Goal: Task Accomplishment & Management: Complete application form

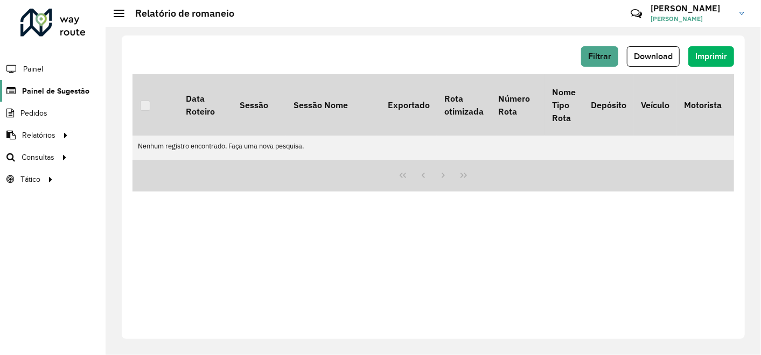
click at [49, 86] on span "Painel de Sugestão" at bounding box center [55, 91] width 67 height 11
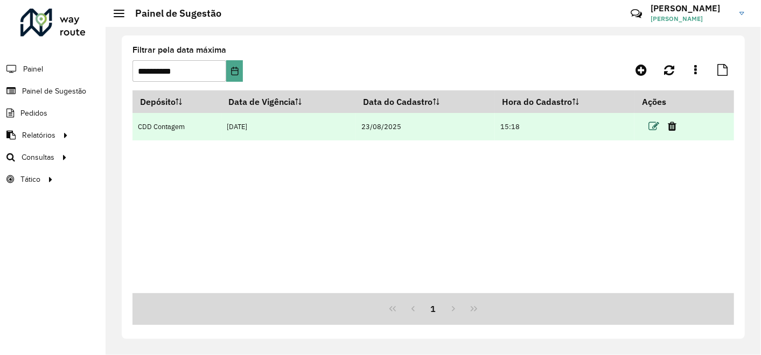
click at [658, 124] on icon at bounding box center [653, 126] width 11 height 11
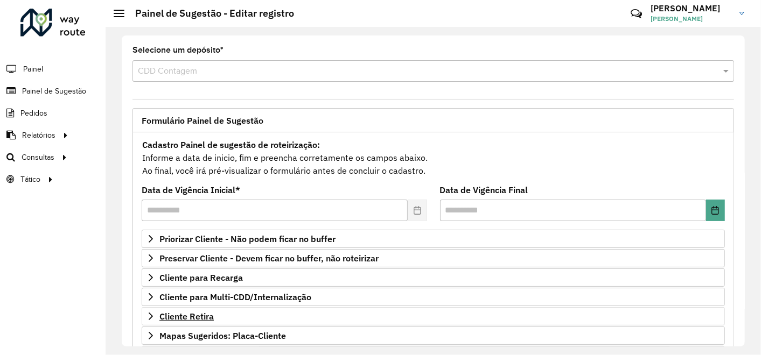
scroll to position [60, 0]
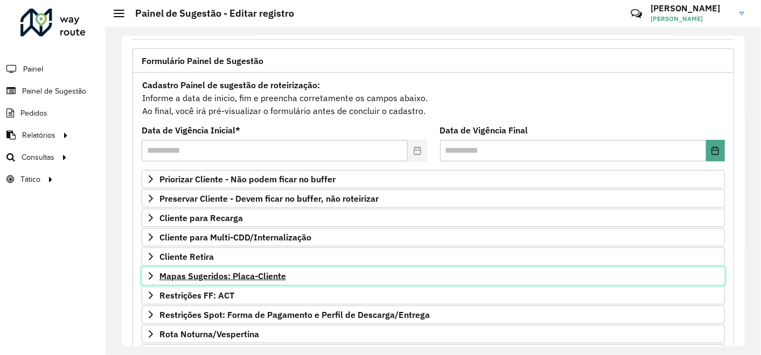
click at [268, 272] on span "Mapas Sugeridos: Placa-Cliente" at bounding box center [222, 276] width 127 height 9
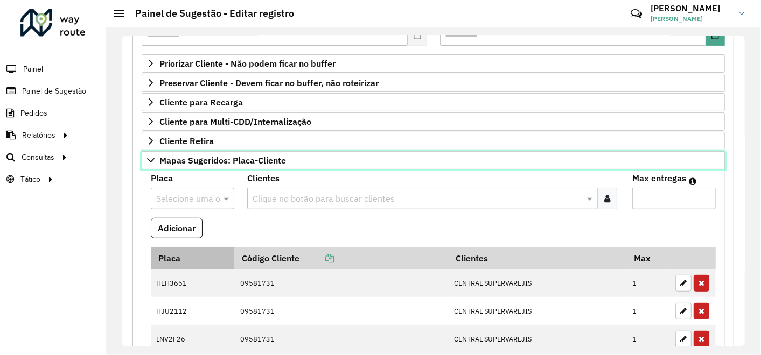
scroll to position [179, 0]
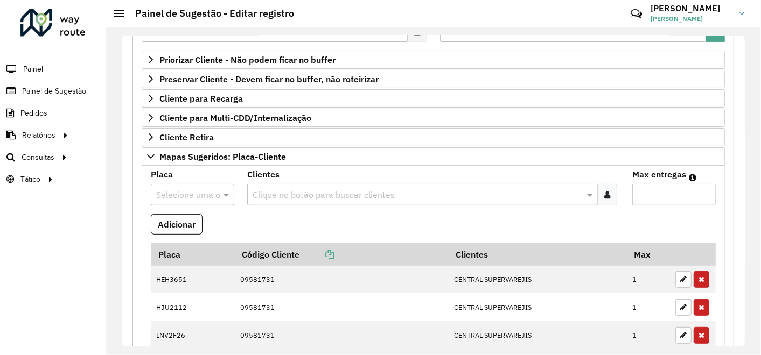
click at [187, 192] on input "text" at bounding box center [181, 195] width 51 height 13
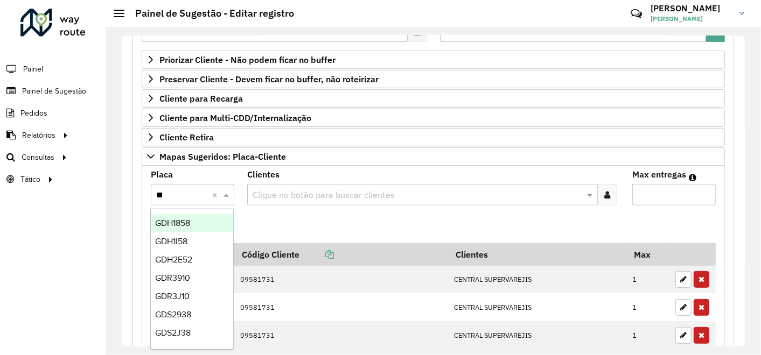
type input "***"
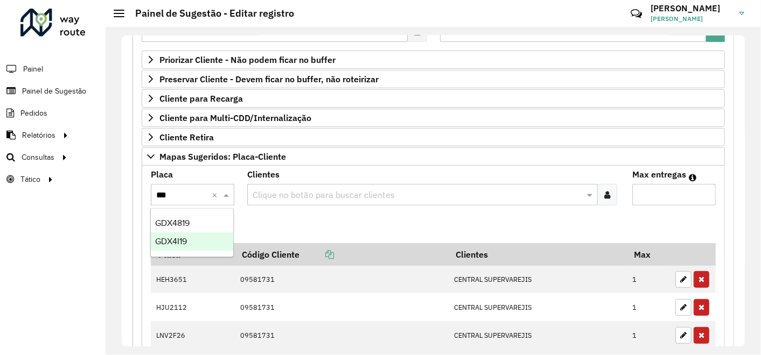
click at [176, 245] on span "GDX4I19" at bounding box center [171, 241] width 32 height 9
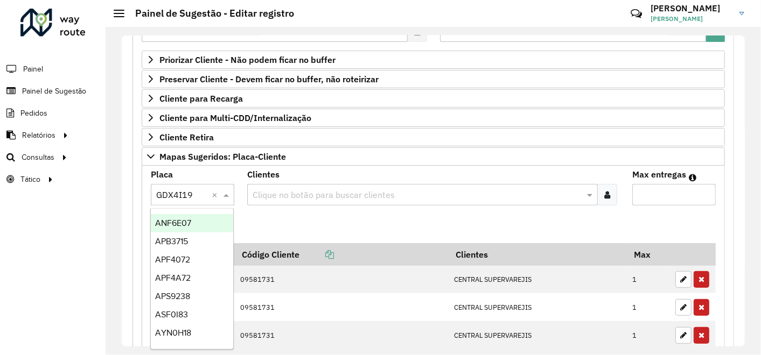
drag, startPoint x: 195, startPoint y: 192, endPoint x: 165, endPoint y: 191, distance: 29.6
click at [165, 191] on input "text" at bounding box center [181, 195] width 51 height 13
click at [299, 216] on formly-field "Adicionar" at bounding box center [433, 228] width 578 height 29
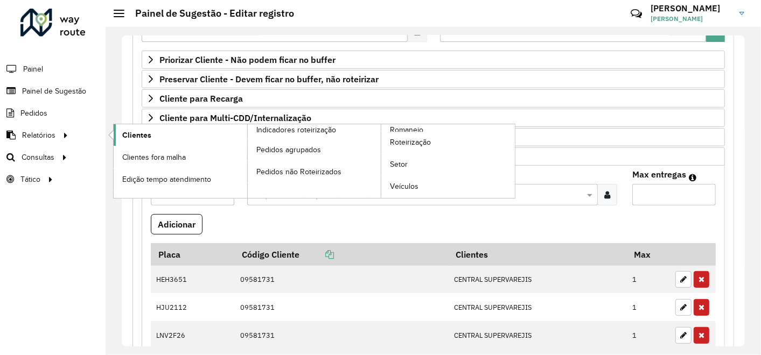
click at [142, 135] on span "Clientes" at bounding box center [136, 135] width 29 height 11
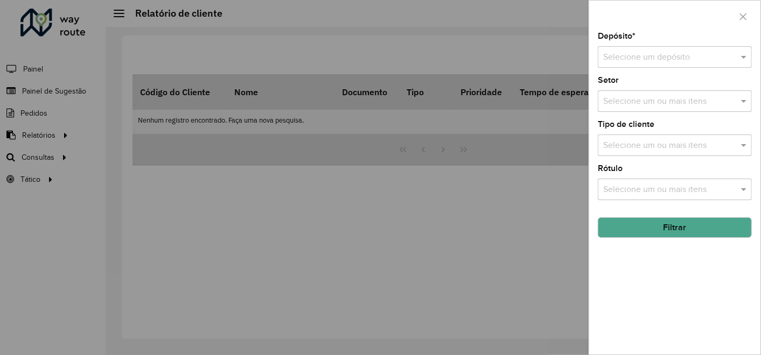
click at [705, 60] on input "text" at bounding box center [664, 57] width 122 height 13
click at [624, 86] on span "CDD Contagem" at bounding box center [632, 87] width 59 height 9
click at [651, 231] on button "Filtrar" at bounding box center [675, 228] width 154 height 20
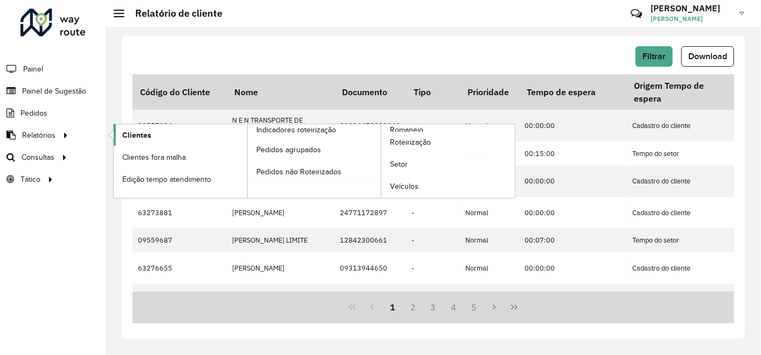
click at [135, 135] on span "Clientes" at bounding box center [136, 135] width 29 height 11
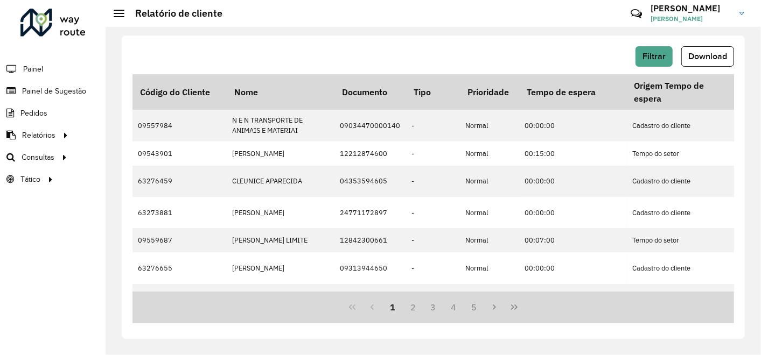
click at [726, 57] on span "Download" at bounding box center [707, 56] width 39 height 9
click at [392, 9] on hb-header "Relatório de cliente Críticas? Dúvidas? Elogios? Sugestões? Entre em contato co…" at bounding box center [433, 13] width 655 height 27
click at [54, 91] on span "Painel de Sugestão" at bounding box center [55, 91] width 67 height 11
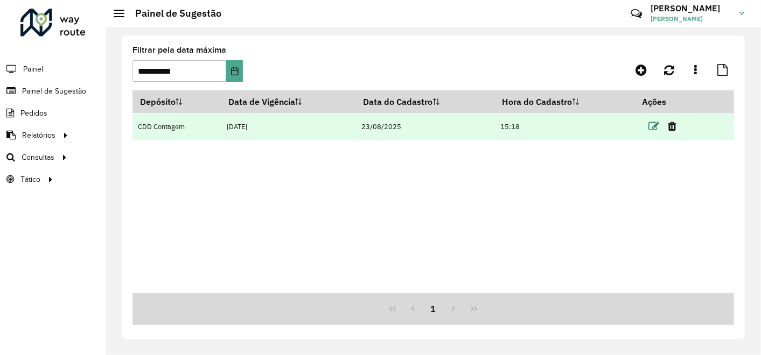
click at [654, 124] on icon at bounding box center [653, 126] width 11 height 11
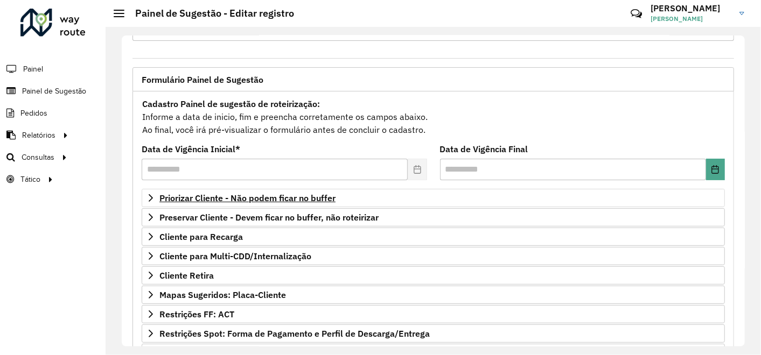
scroll to position [60, 0]
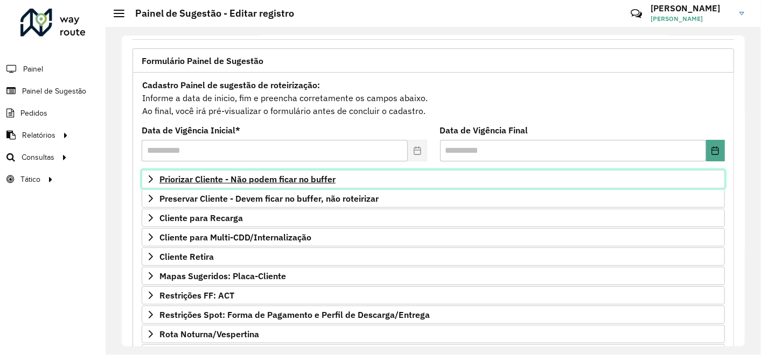
click at [297, 178] on span "Priorizar Cliente - Não podem ficar no buffer" at bounding box center [247, 179] width 176 height 9
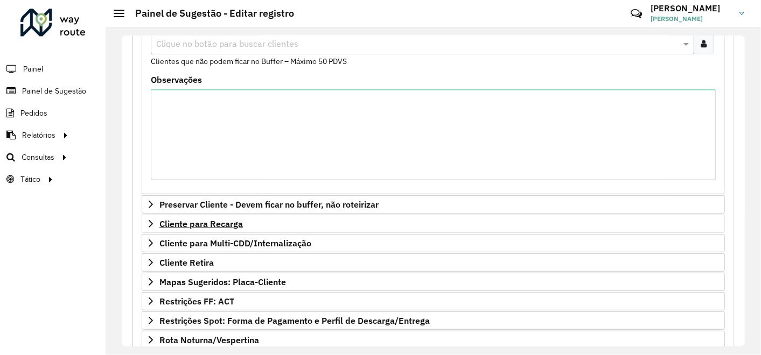
scroll to position [239, 0]
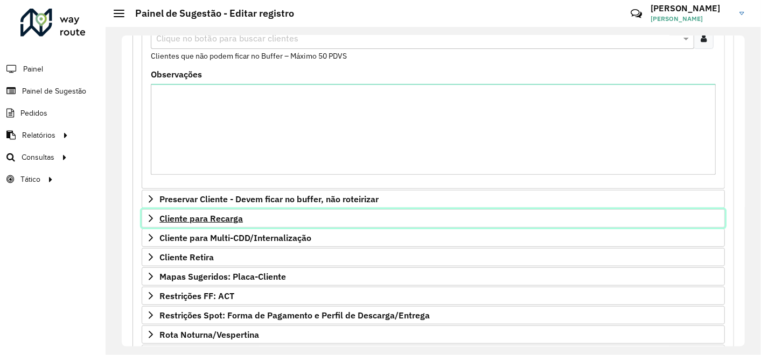
click at [212, 218] on span "Cliente para Recarga" at bounding box center [200, 218] width 83 height 9
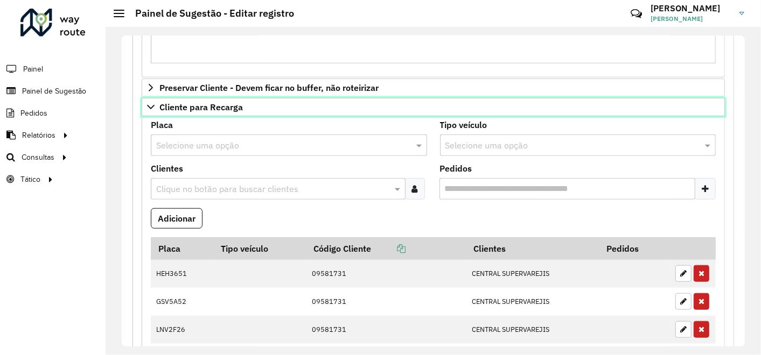
scroll to position [478, 0]
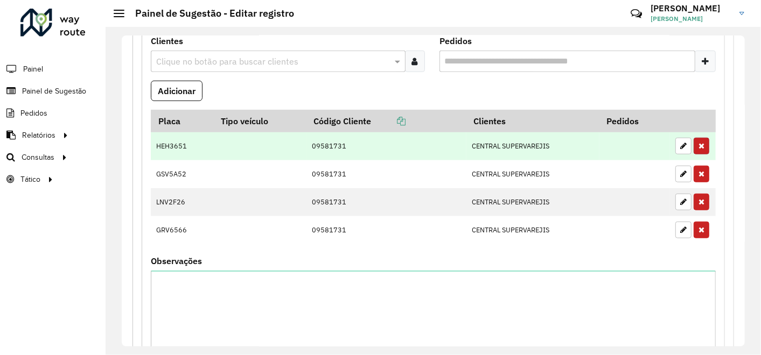
click at [699, 144] on icon "button" at bounding box center [702, 146] width 6 height 8
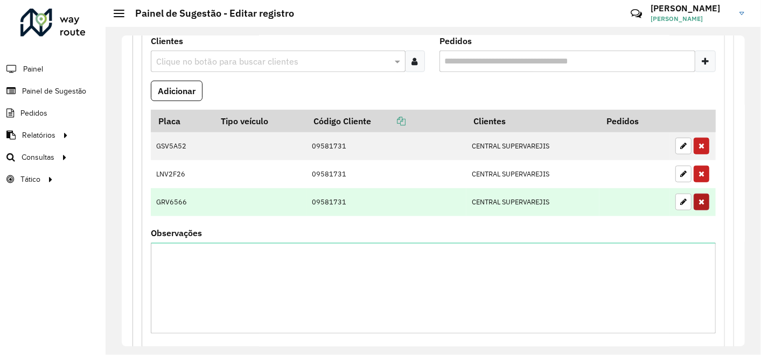
click at [696, 167] on button "button" at bounding box center [702, 174] width 16 height 17
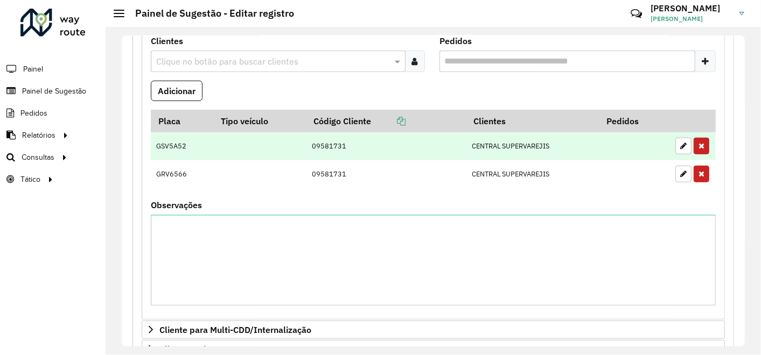
click at [699, 144] on icon "button" at bounding box center [702, 146] width 6 height 8
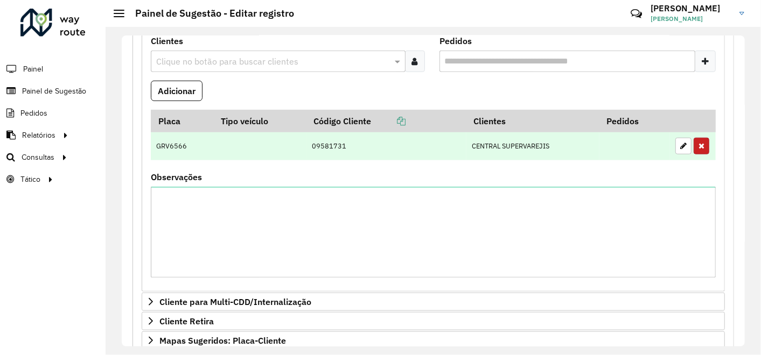
click at [699, 144] on icon "button" at bounding box center [702, 146] width 6 height 8
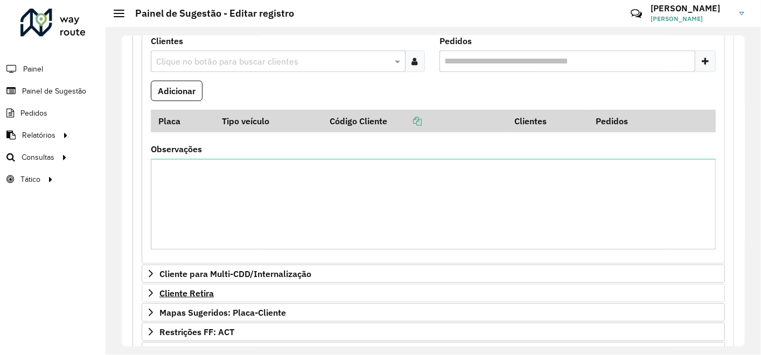
scroll to position [598, 0]
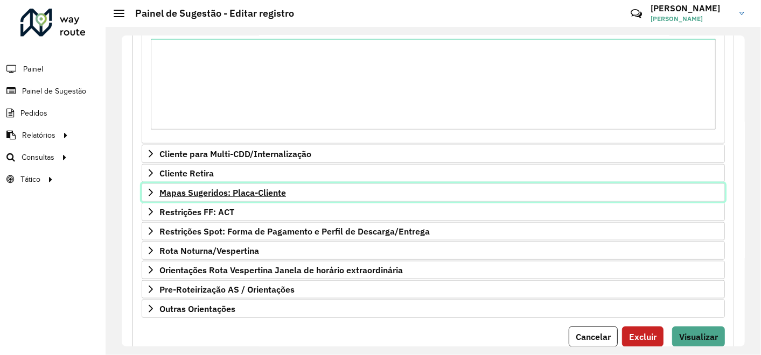
click at [238, 193] on span "Mapas Sugeridos: Placa-Cliente" at bounding box center [222, 192] width 127 height 9
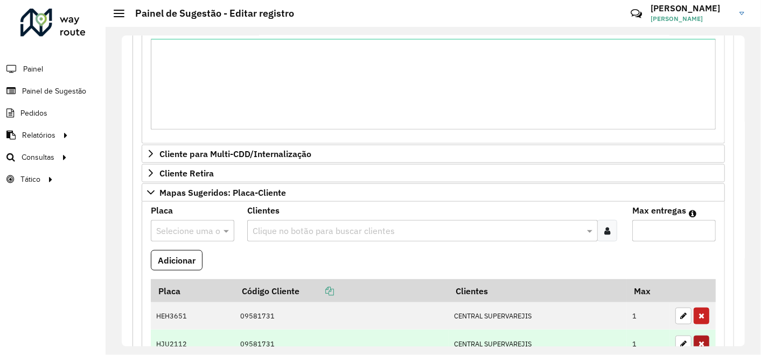
click at [700, 312] on icon "button" at bounding box center [702, 316] width 6 height 8
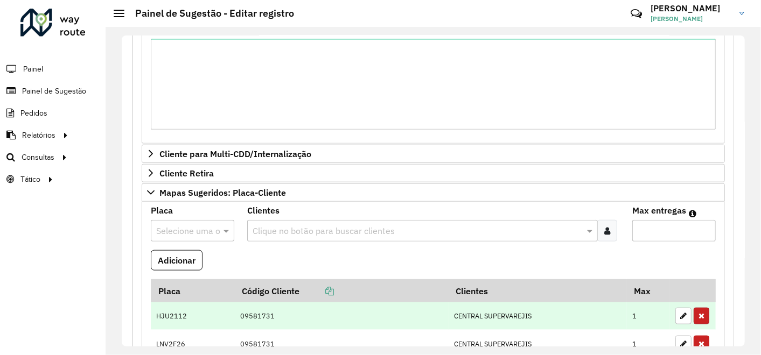
click at [700, 312] on icon "button" at bounding box center [702, 316] width 6 height 8
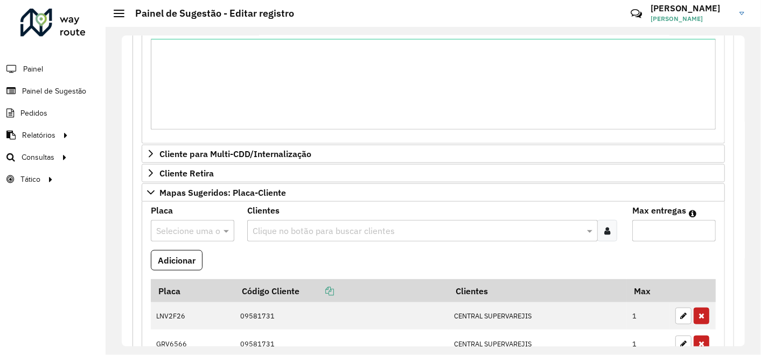
click at [700, 312] on icon "button" at bounding box center [702, 316] width 6 height 8
click at [700, 340] on icon "button" at bounding box center [702, 344] width 6 height 8
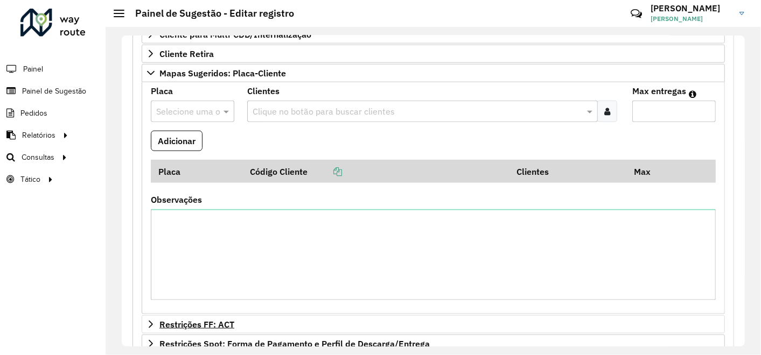
scroll to position [837, 0]
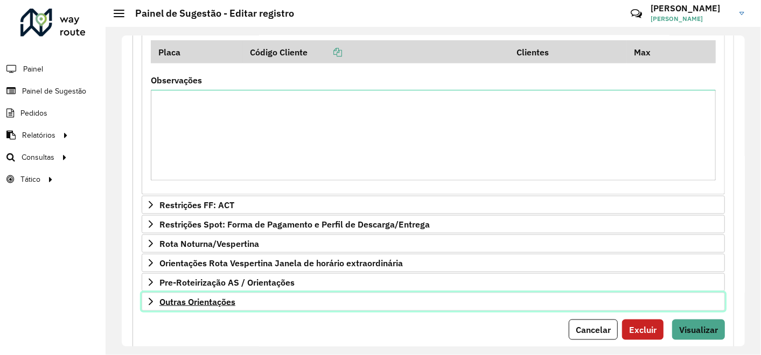
click at [230, 298] on span "Outras Orientações" at bounding box center [197, 302] width 76 height 9
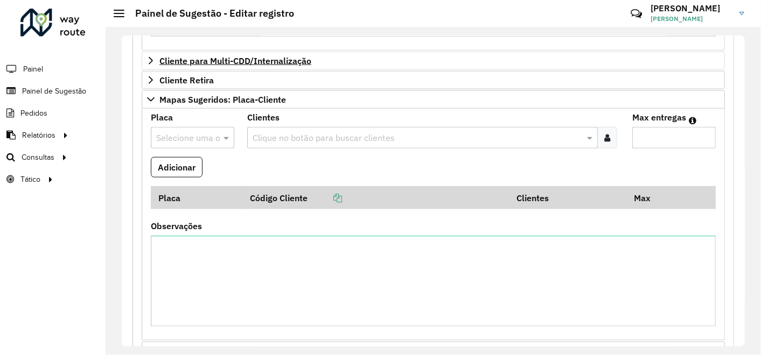
scroll to position [628, 0]
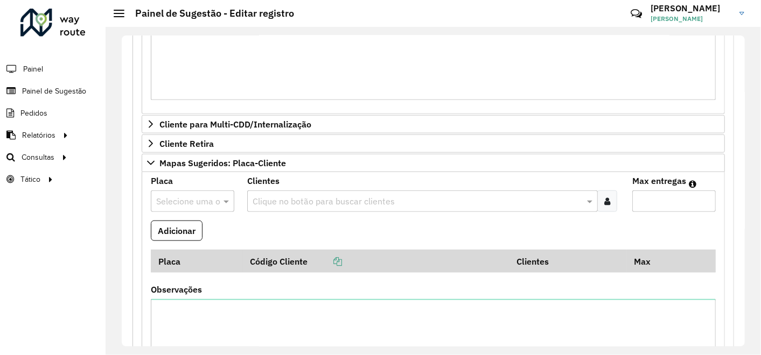
click at [292, 200] on input "text" at bounding box center [417, 201] width 334 height 13
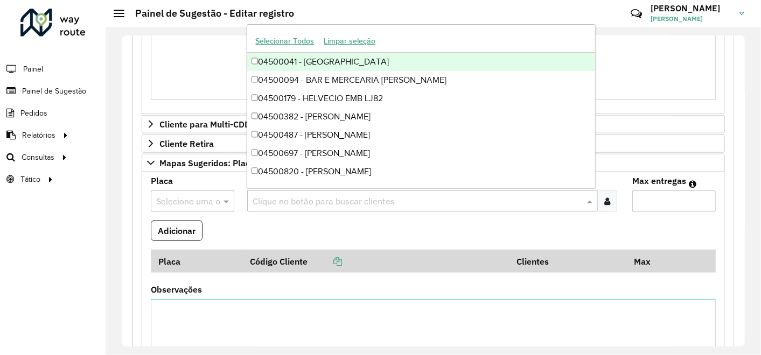
paste input "*****"
type input "*****"
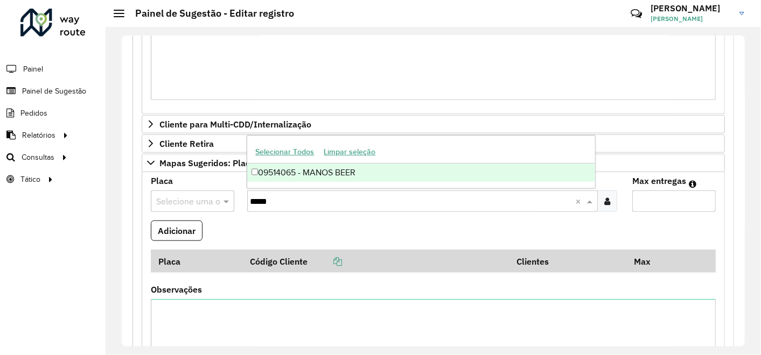
click at [250, 169] on div "09514065 - MANOS BEER" at bounding box center [421, 173] width 348 height 18
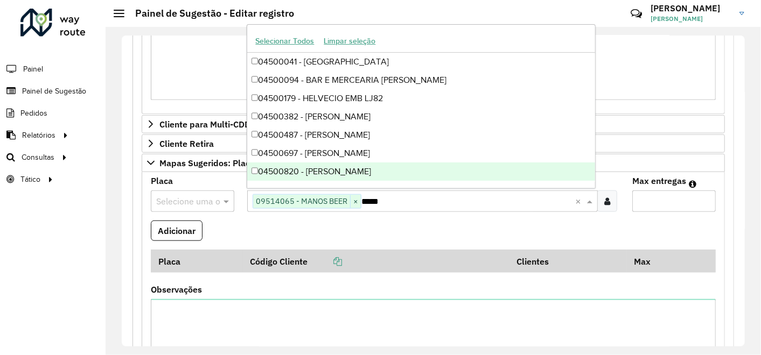
click at [665, 201] on input "Max entregas" at bounding box center [673, 202] width 83 height 22
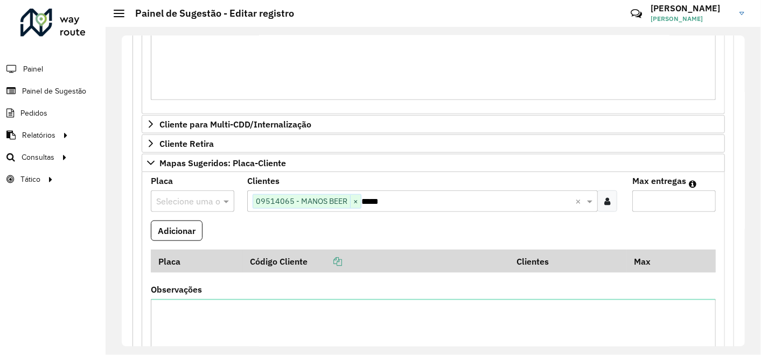
type input "**"
click at [194, 200] on input "text" at bounding box center [181, 201] width 51 height 13
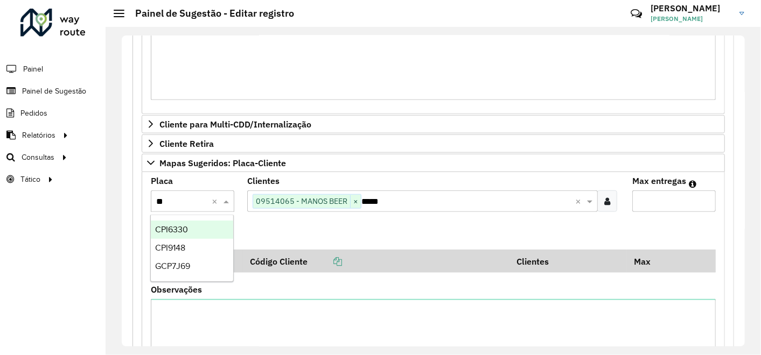
type input "***"
click at [188, 228] on div "CPI6330" at bounding box center [192, 230] width 82 height 18
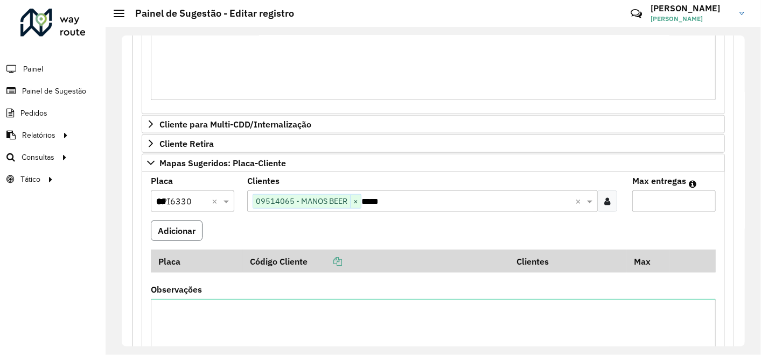
click at [183, 229] on button "Adicionar" at bounding box center [177, 231] width 52 height 20
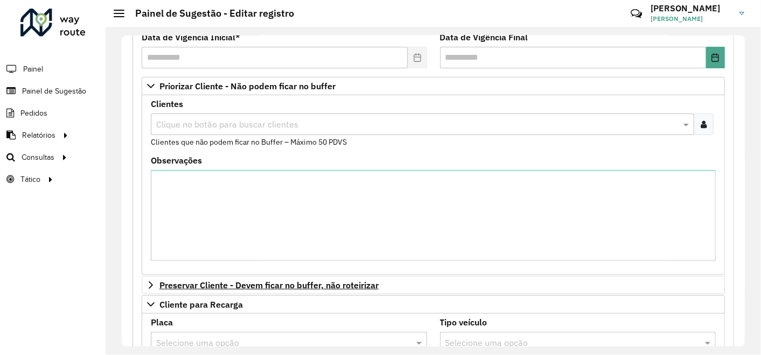
scroll to position [30, 0]
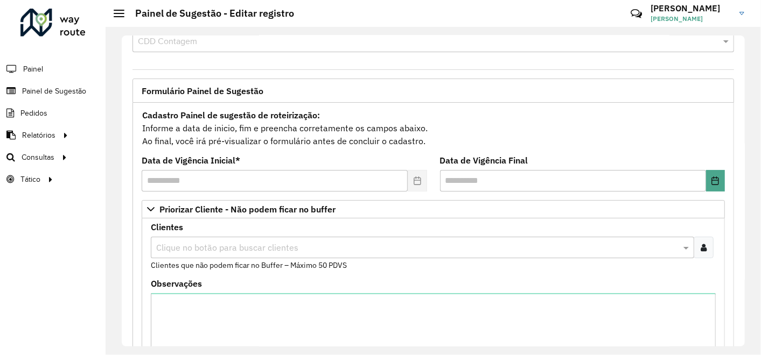
click at [701, 249] on icon at bounding box center [704, 247] width 6 height 9
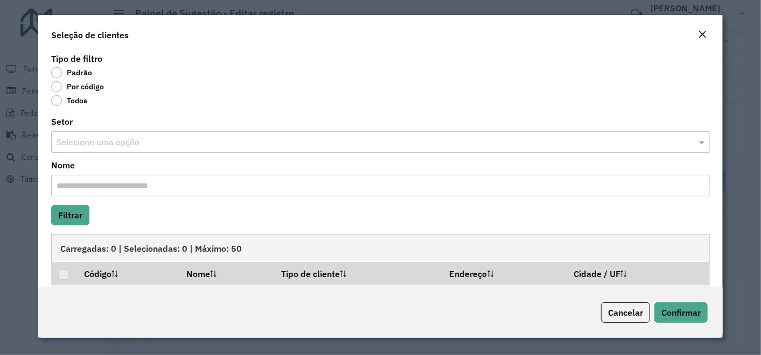
click at [57, 87] on label "Por código" at bounding box center [77, 86] width 53 height 11
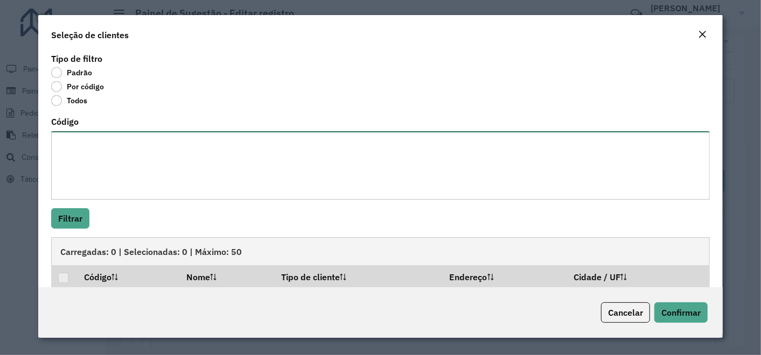
click at [94, 141] on textarea "Código" at bounding box center [380, 165] width 659 height 68
paste textarea "**** ***** *****"
paste textarea "***** ***** ***** ***** ***** ***** ***** ***** ***** ***** ***** ***** ***** *…"
type textarea "**** ***** ***** ***** ***** ***** ***** ***** ***** ***** ***** ***** ***** **…"
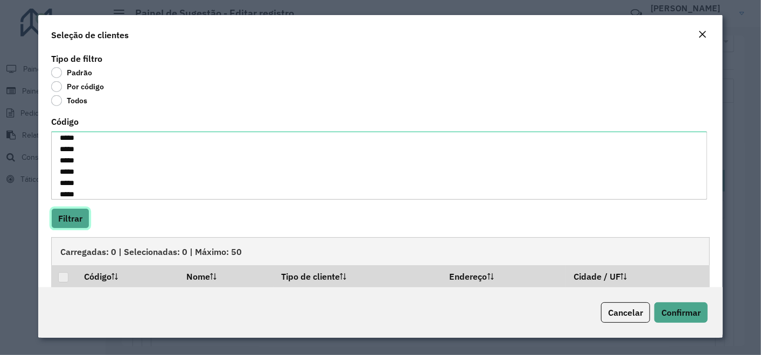
click at [76, 218] on button "Filtrar" at bounding box center [70, 218] width 38 height 20
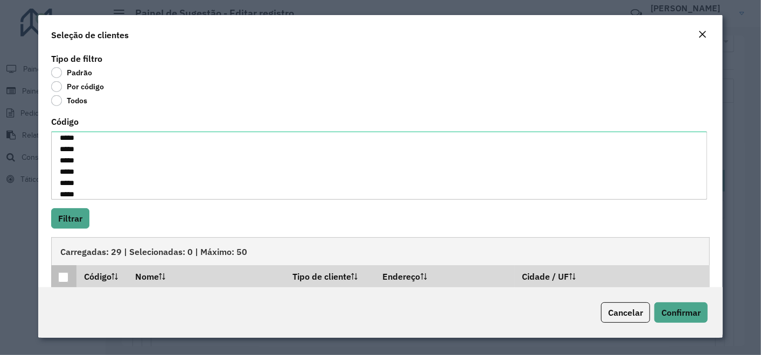
click at [63, 278] on div at bounding box center [63, 278] width 10 height 10
click at [676, 319] on button "Confirmar" at bounding box center [680, 313] width 53 height 20
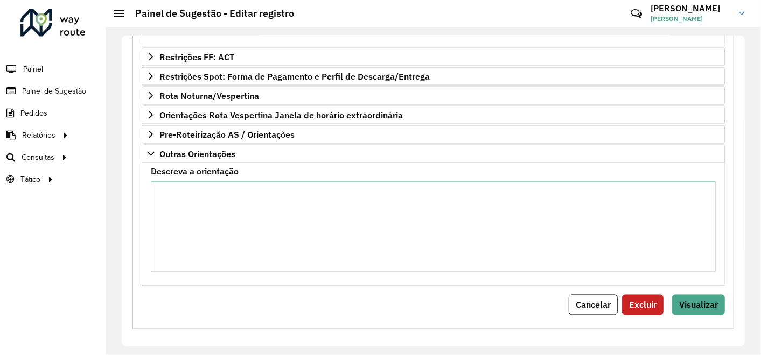
scroll to position [1015, 0]
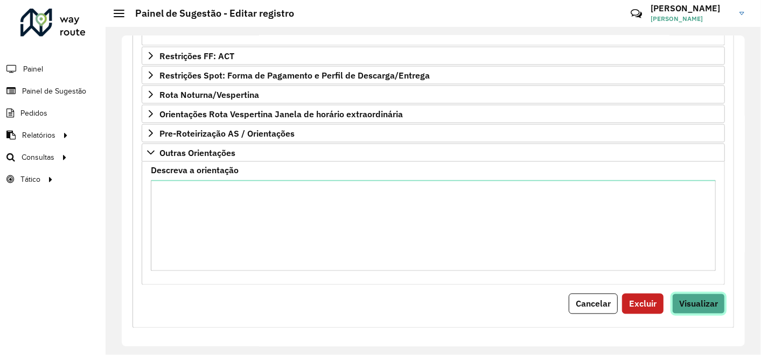
click at [701, 303] on span "Visualizar" at bounding box center [698, 304] width 39 height 11
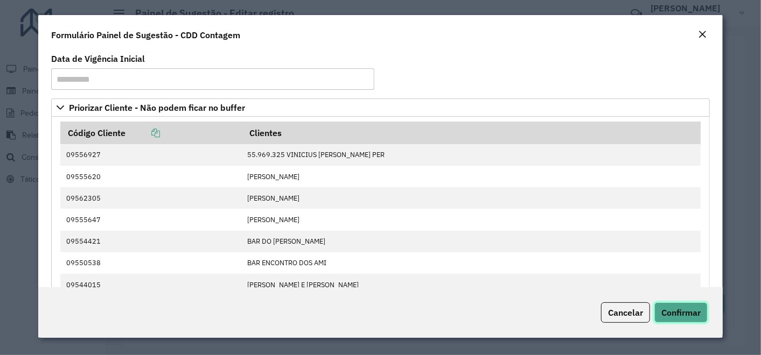
click at [689, 312] on span "Confirmar" at bounding box center [680, 313] width 39 height 11
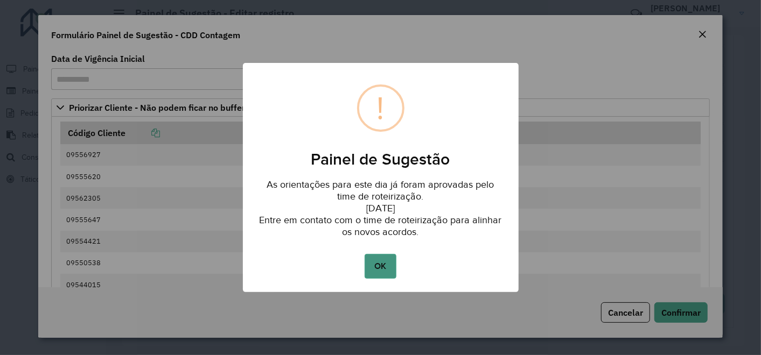
click at [373, 266] on button "OK" at bounding box center [381, 266] width 32 height 25
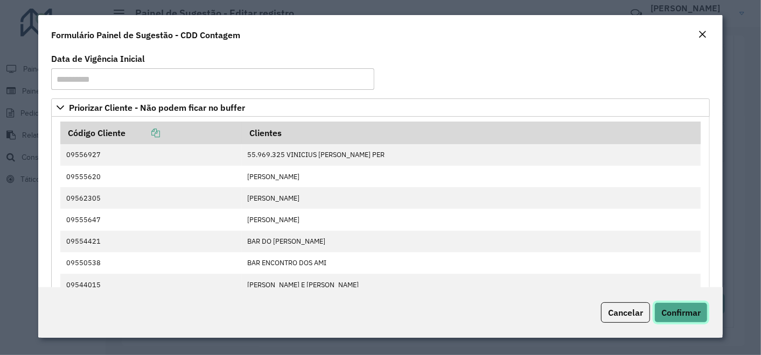
scroll to position [60, 0]
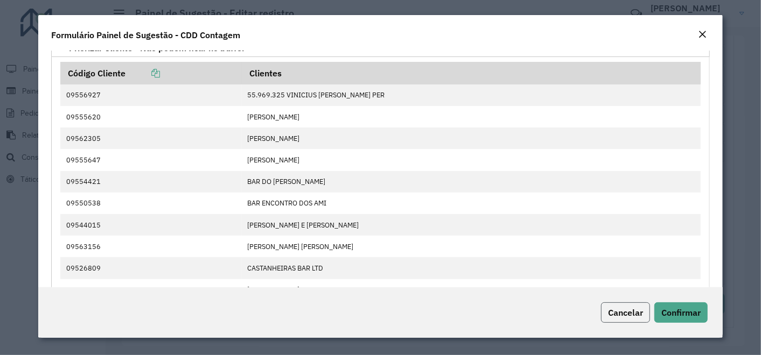
click at [623, 316] on span "Cancelar" at bounding box center [625, 313] width 35 height 11
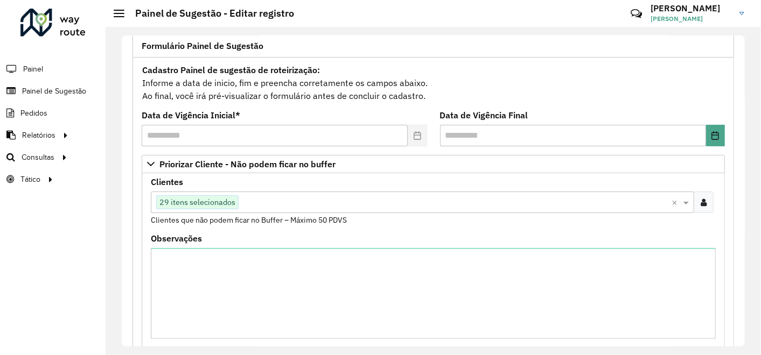
scroll to position [57, 0]
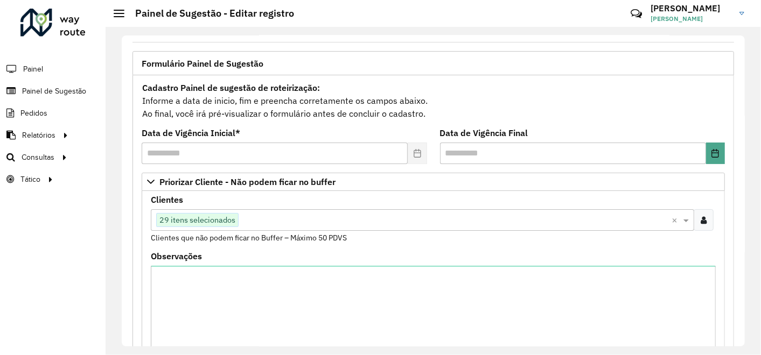
click at [701, 216] on icon at bounding box center [704, 220] width 6 height 9
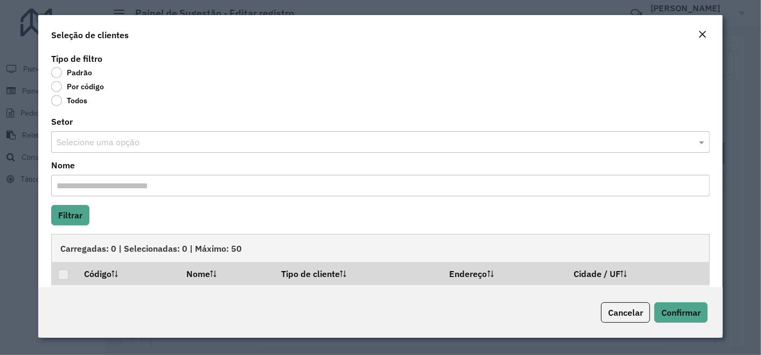
scroll to position [0, 0]
click at [624, 314] on span "Cancelar" at bounding box center [625, 313] width 35 height 11
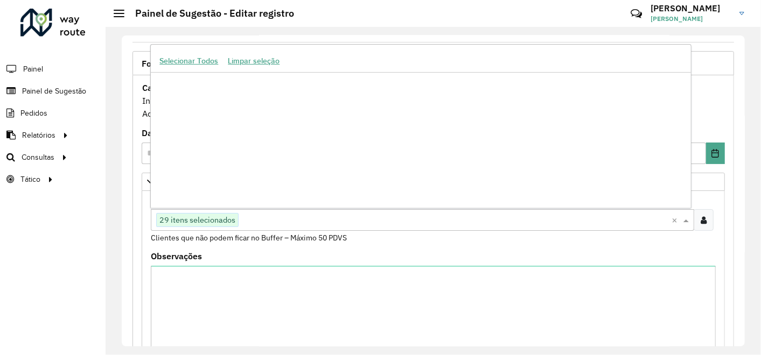
click at [684, 219] on span at bounding box center [687, 220] width 13 height 13
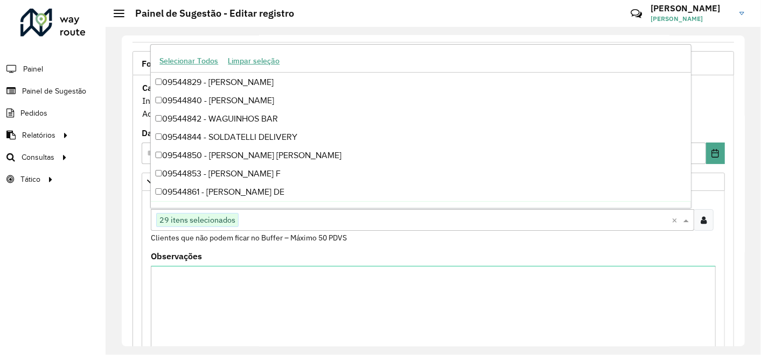
click at [266, 218] on input "text" at bounding box center [455, 220] width 433 height 13
click at [190, 222] on span "29 itens selecionados" at bounding box center [197, 220] width 81 height 13
click at [191, 218] on span "29 itens selecionados" at bounding box center [197, 220] width 81 height 13
click at [191, 219] on span "29 itens selecionados" at bounding box center [197, 220] width 81 height 13
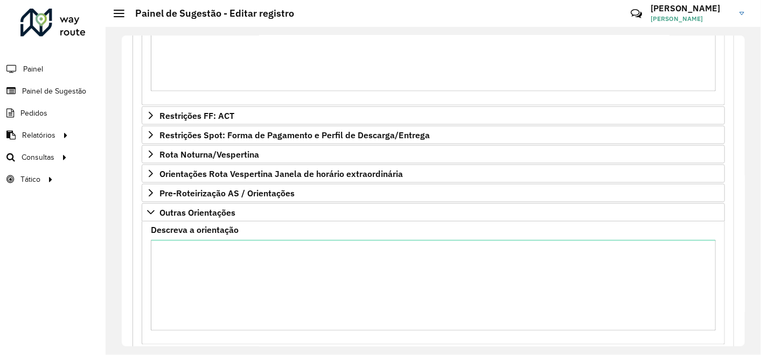
scroll to position [1015, 0]
